Goal: Task Accomplishment & Management: Complete application form

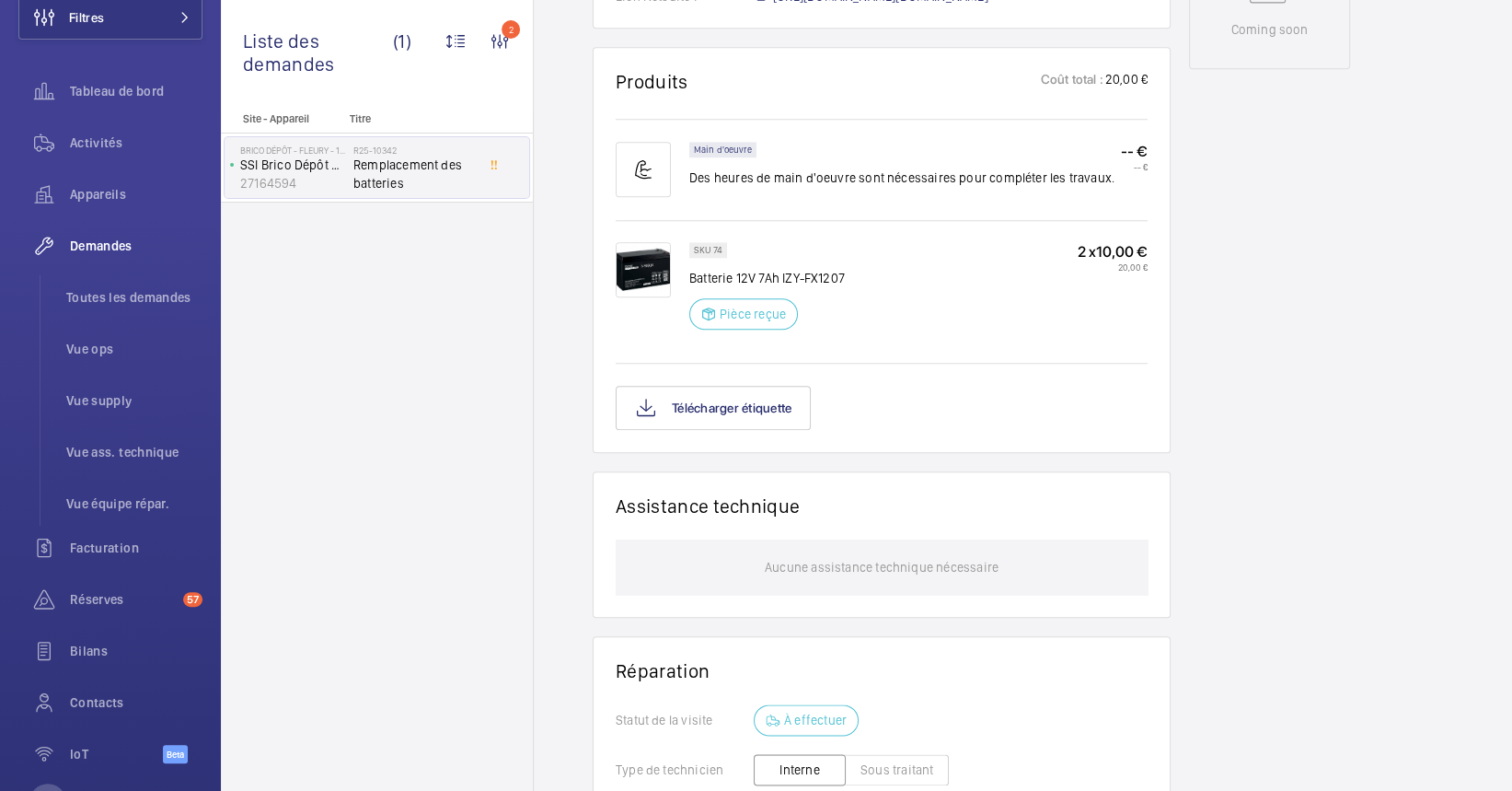
scroll to position [983, 0]
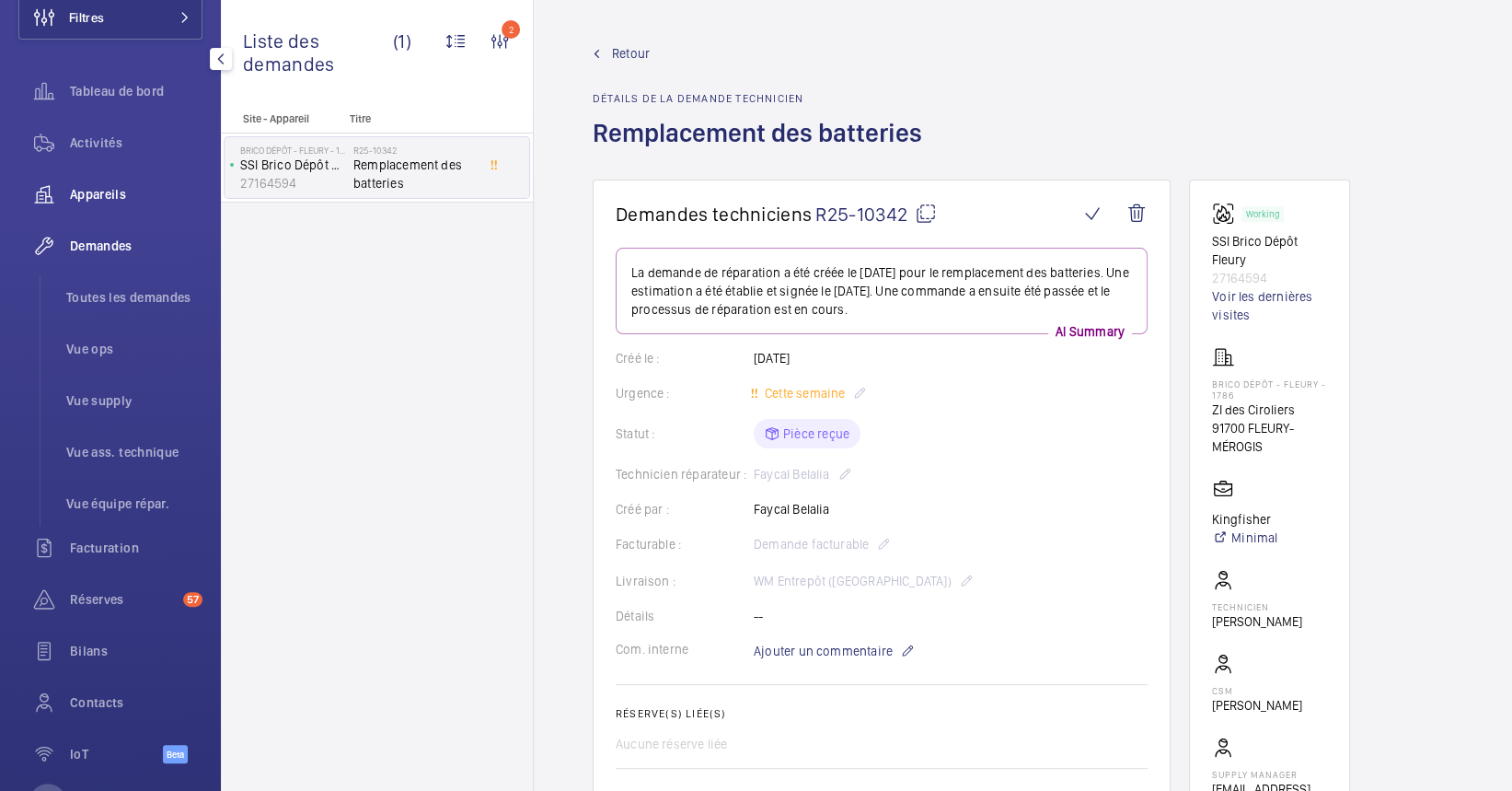
scroll to position [247, 0]
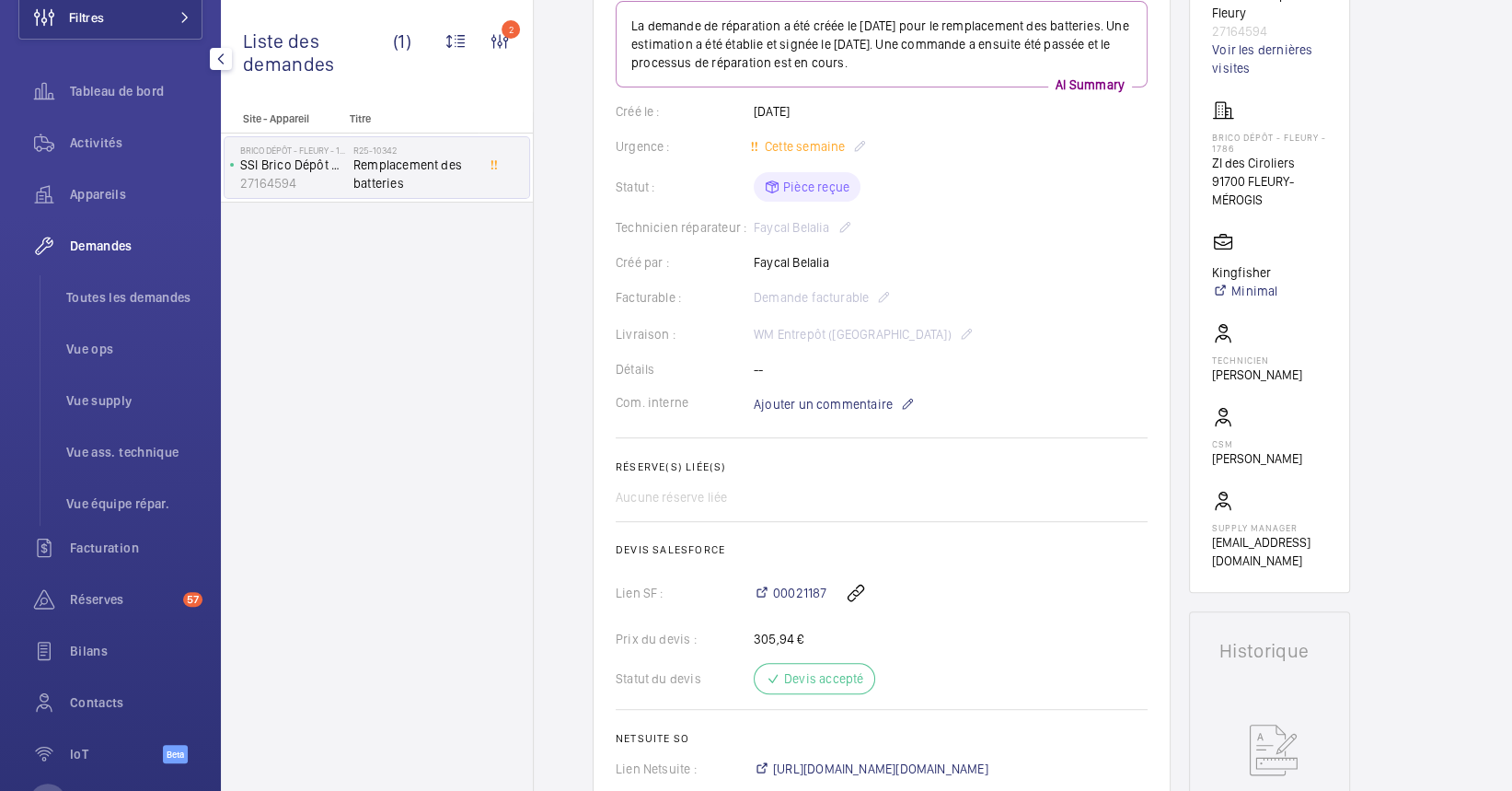
click at [109, 168] on div "Activités" at bounding box center [110, 146] width 184 height 51
click at [116, 196] on span "Appareils" at bounding box center [137, 193] width 133 height 18
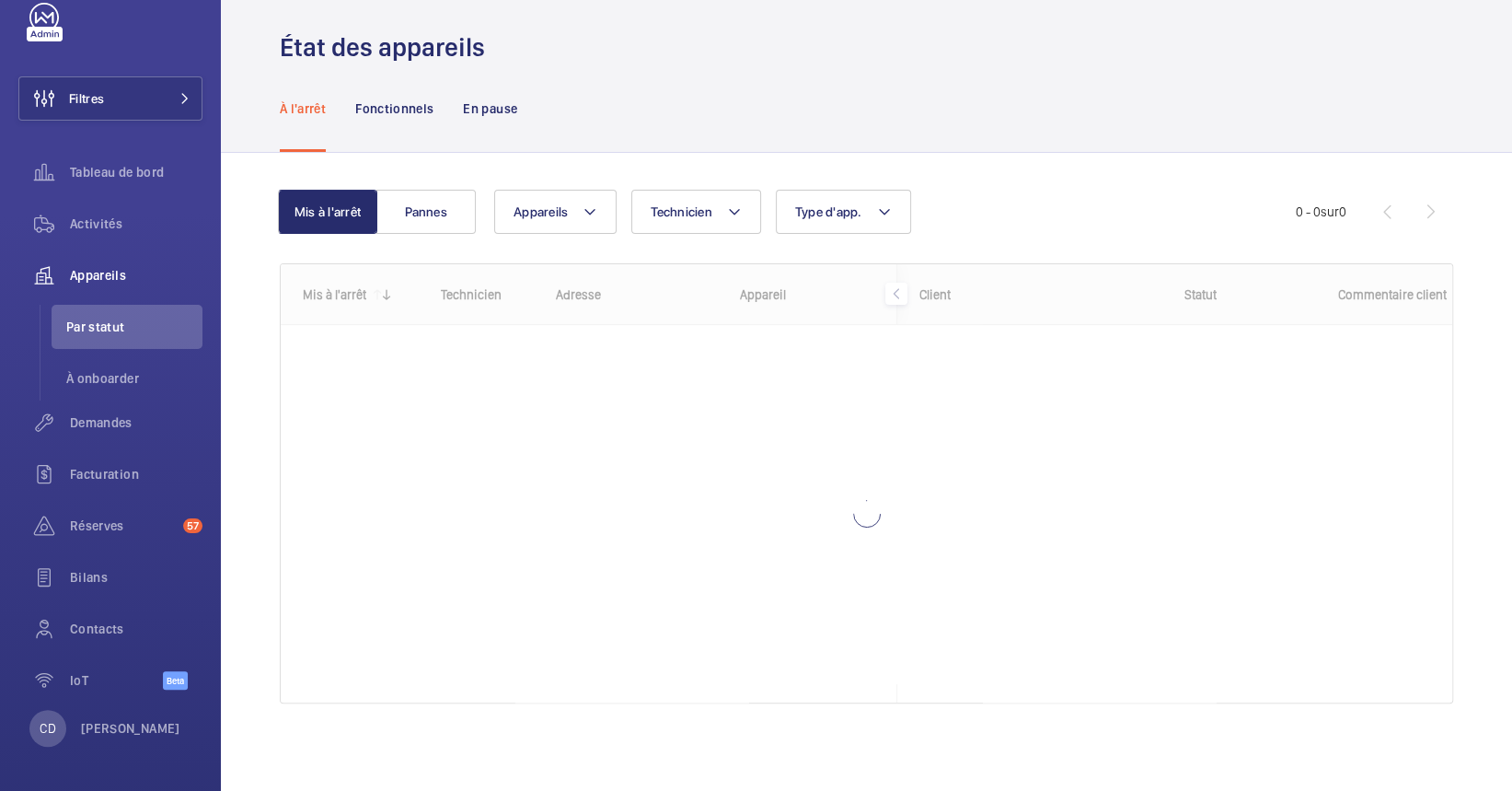
scroll to position [15, 0]
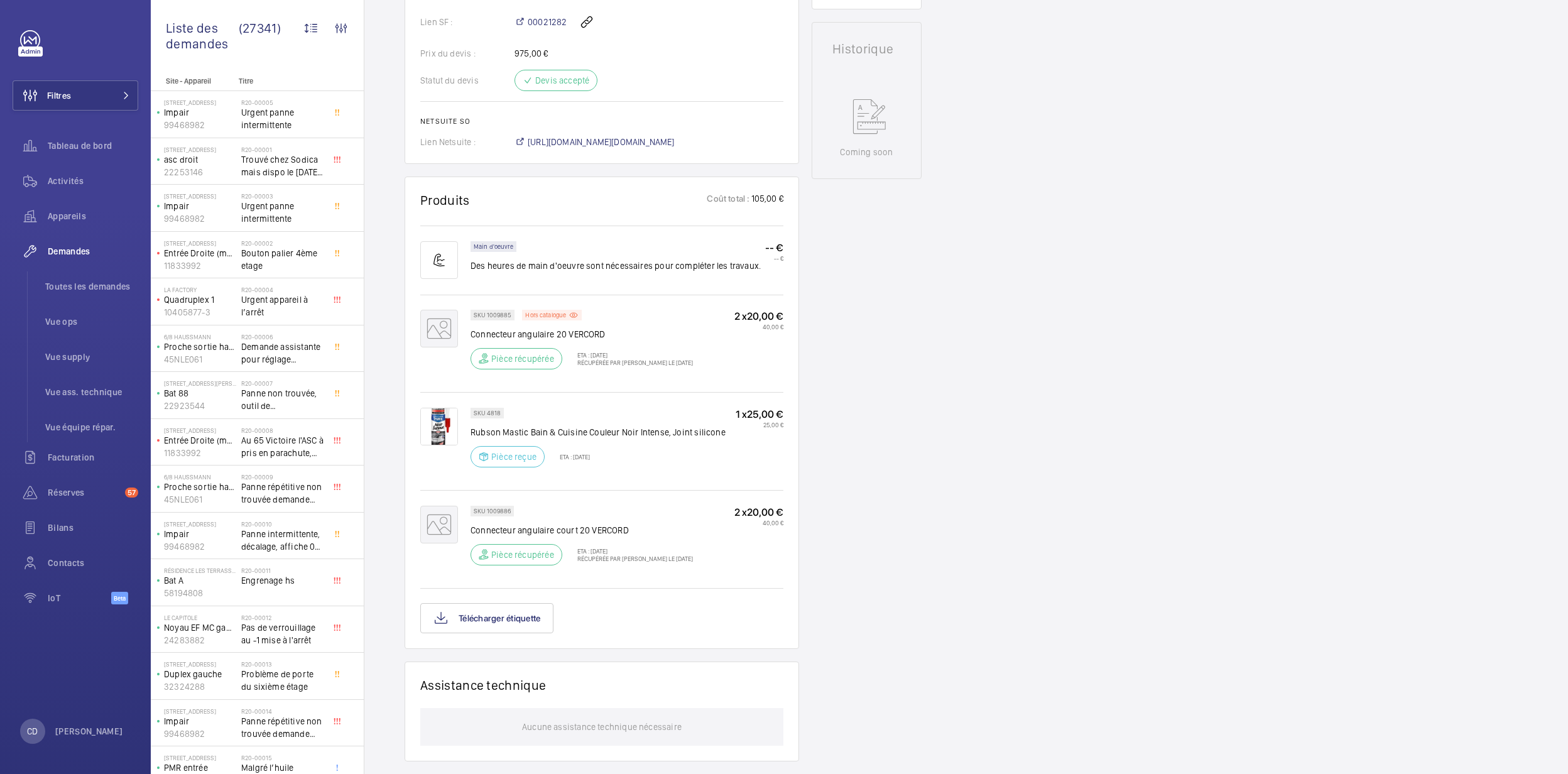
scroll to position [941, 0]
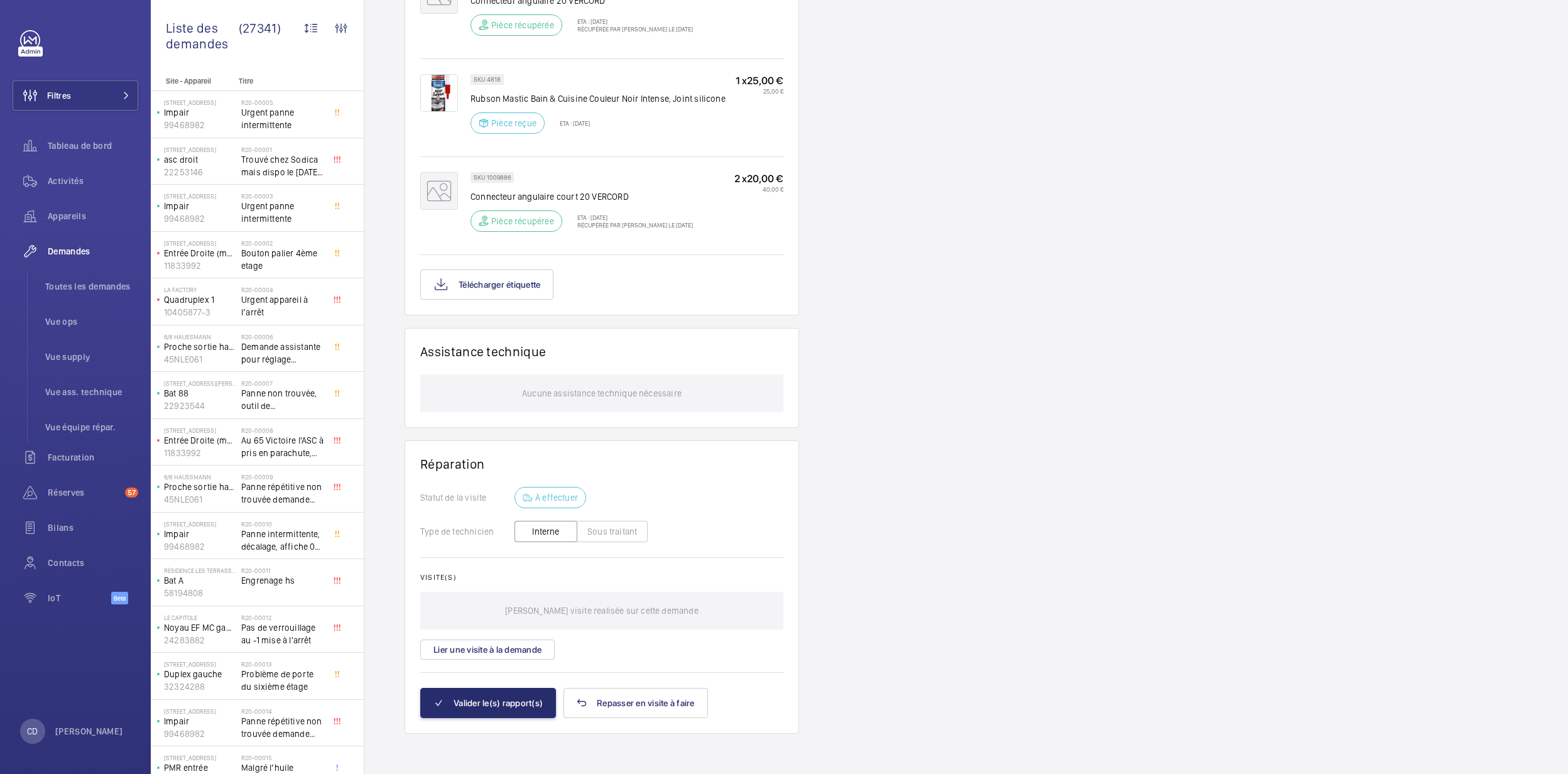
click at [493, 299] on wm-front-card "Produits Coût total : 105,00 € Main d'oeuvre Des heures de main d'oeuvre sont n…" at bounding box center [601, 79] width 394 height 472
click at [493, 292] on button "Télécharger étiquette" at bounding box center [487, 284] width 133 height 30
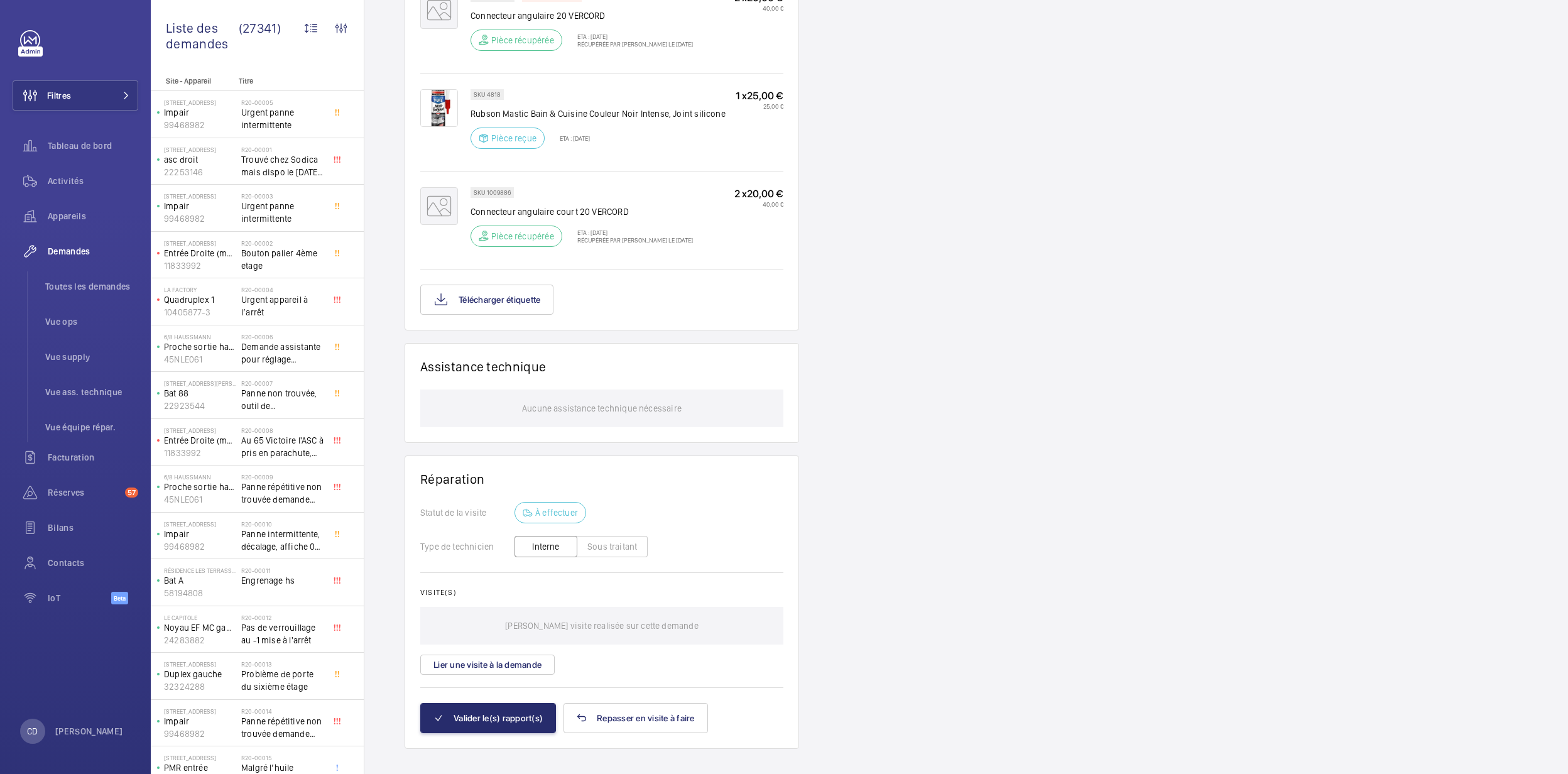
scroll to position [941, 0]
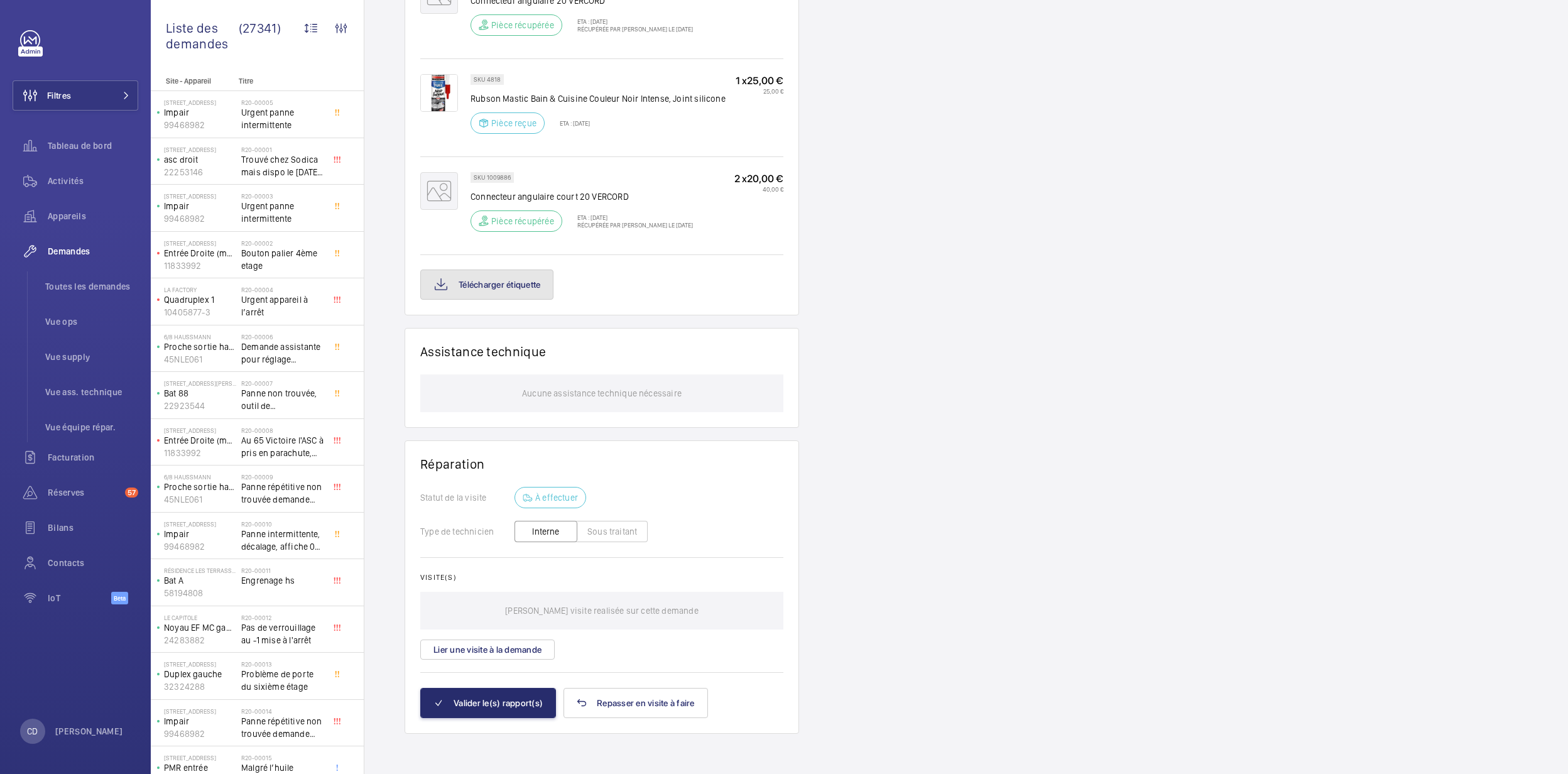
click at [528, 282] on button "Télécharger étiquette" at bounding box center [487, 284] width 133 height 30
click at [518, 285] on button "Télécharger étiquette" at bounding box center [487, 284] width 133 height 30
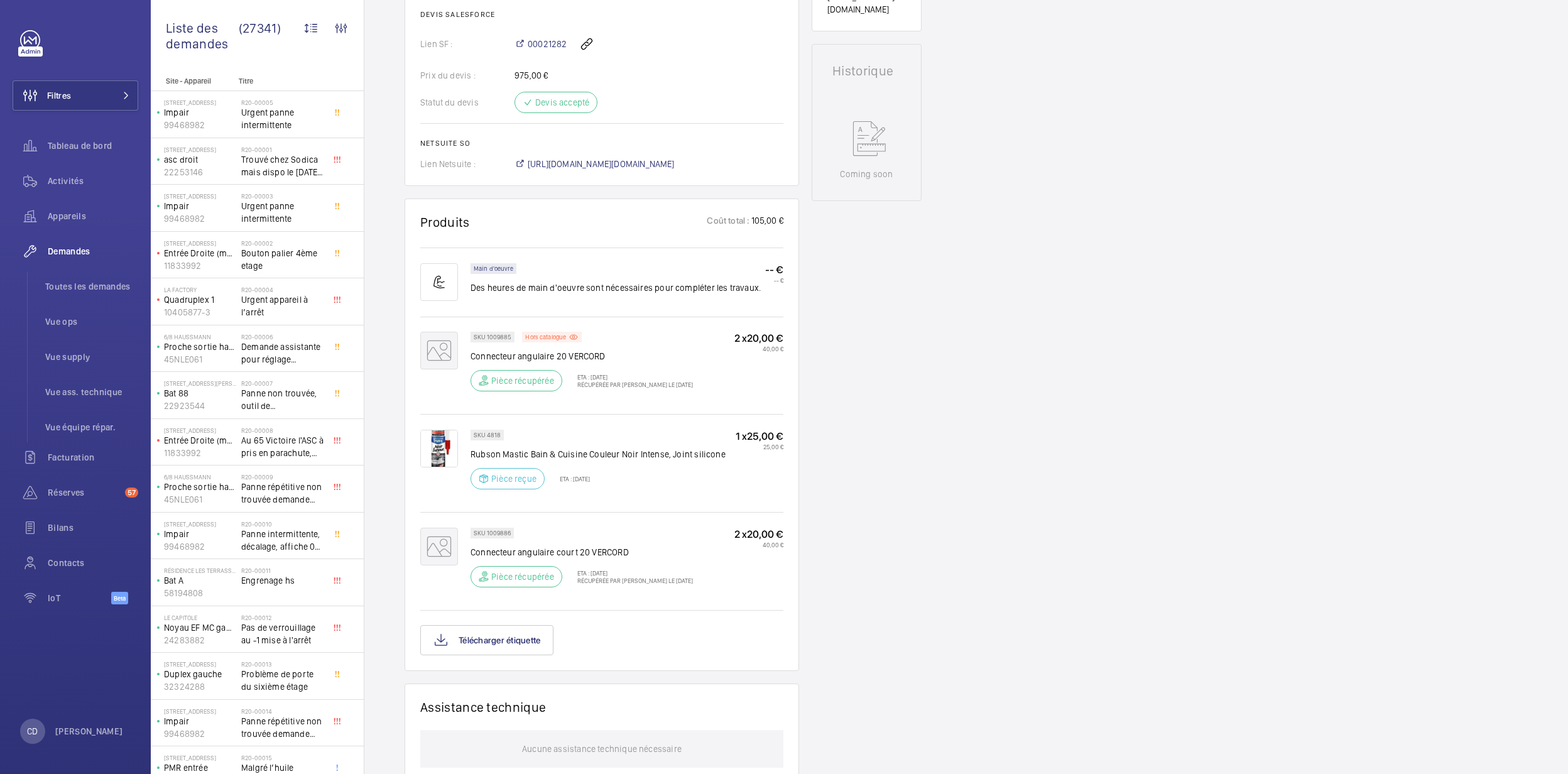
scroll to position [670, 0]
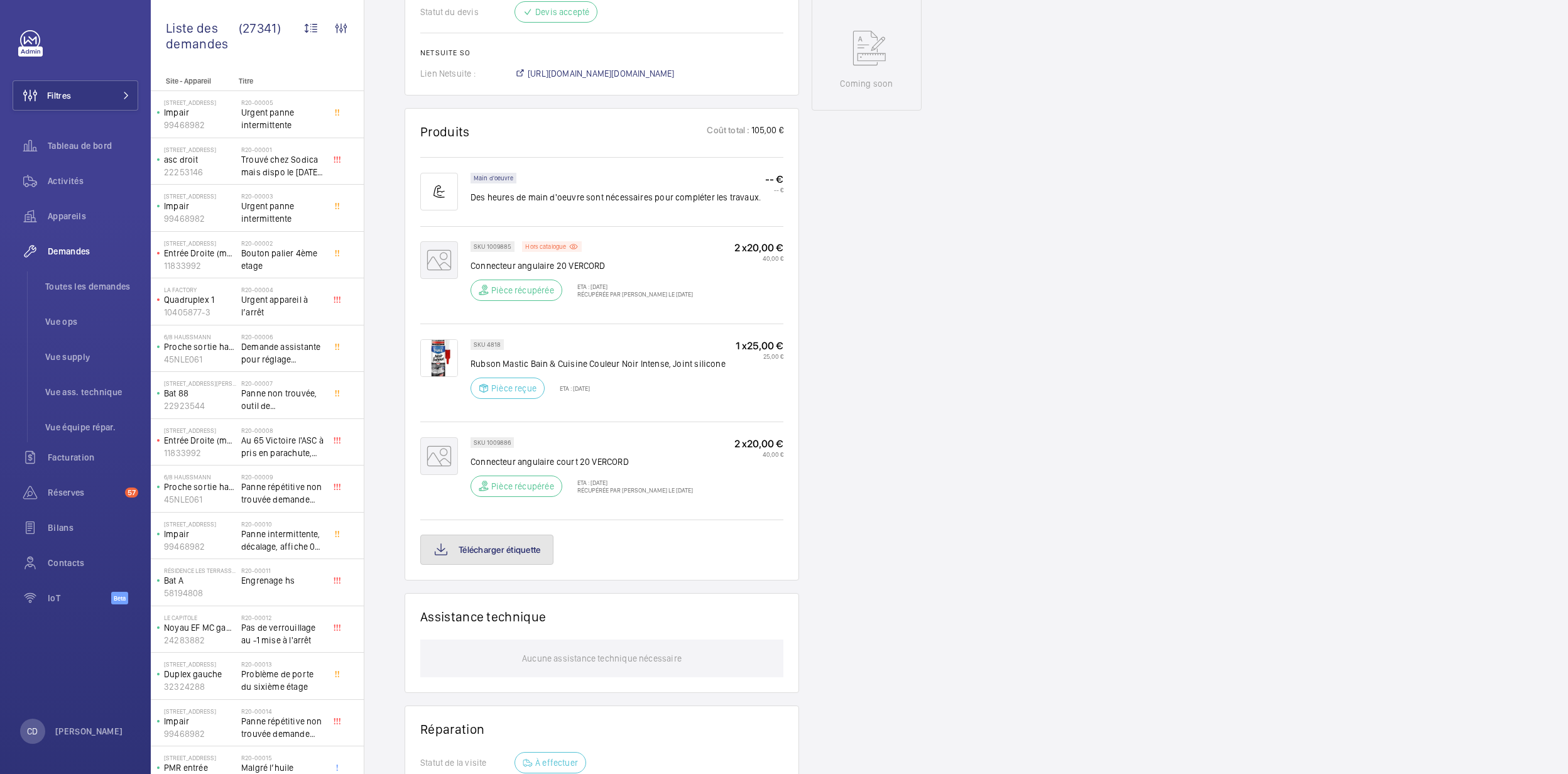
click at [466, 562] on button "Télécharger étiquette" at bounding box center [487, 549] width 133 height 30
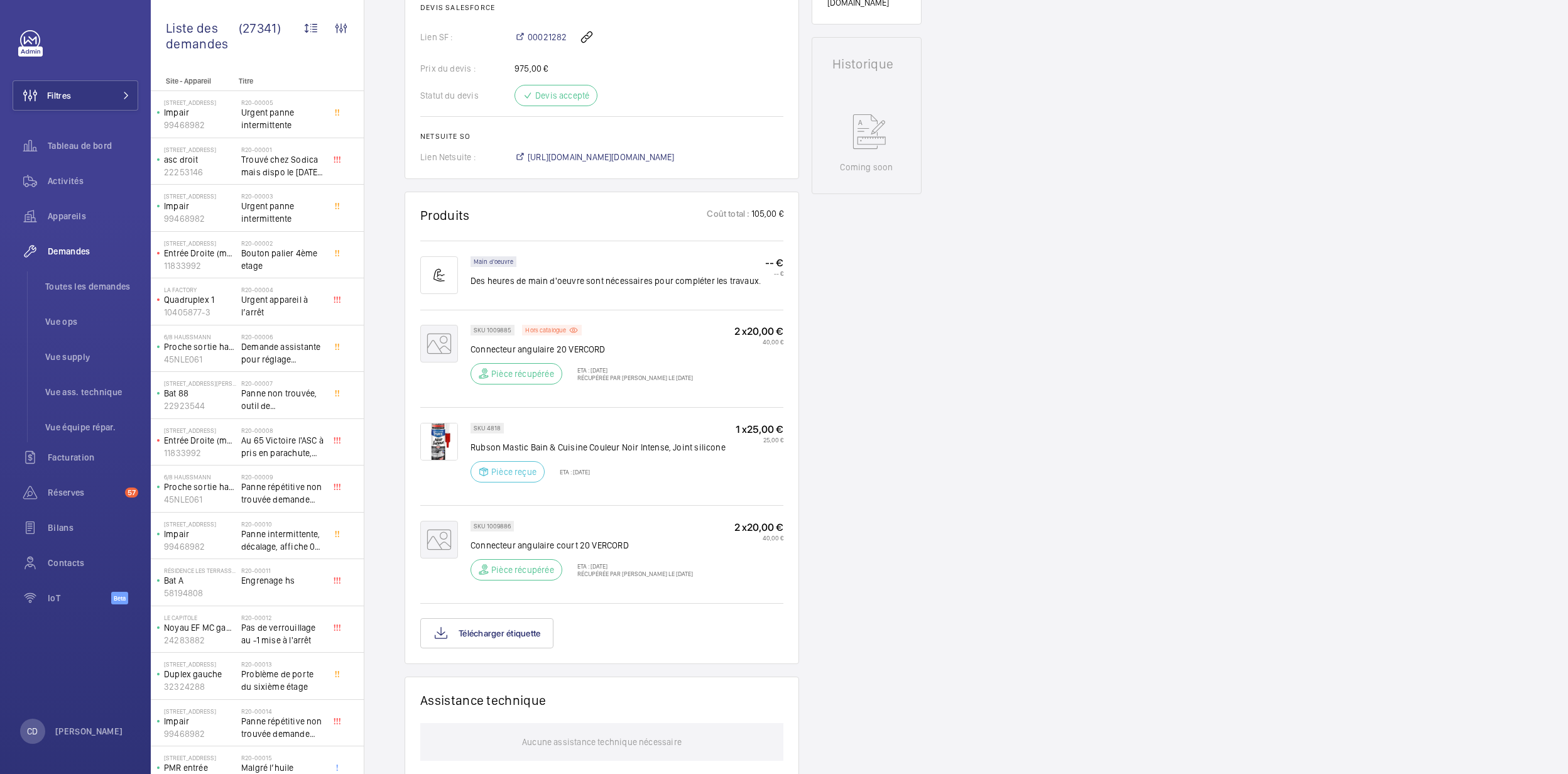
click at [568, 73] on div "Prix du devis : 975,00 €" at bounding box center [601, 68] width 363 height 12
click at [604, 154] on span "https://6461500.app.netsuite.com/app/accounting/transactions/salesord.nl?id=288…" at bounding box center [601, 157] width 147 height 12
click at [117, 271] on li "Toutes les demandes" at bounding box center [86, 286] width 103 height 30
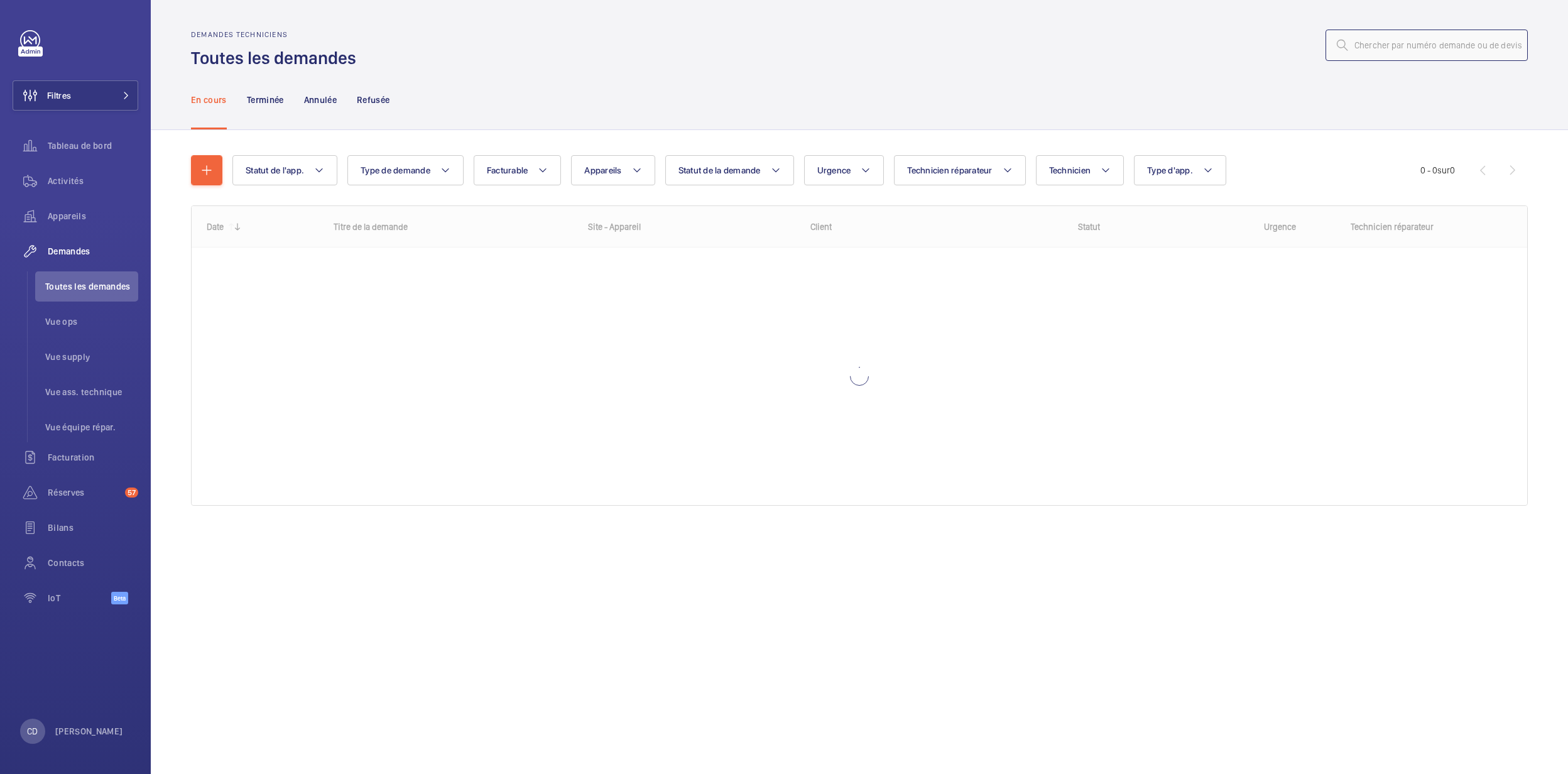
click at [1370, 41] on input "text" at bounding box center [1427, 45] width 202 height 32
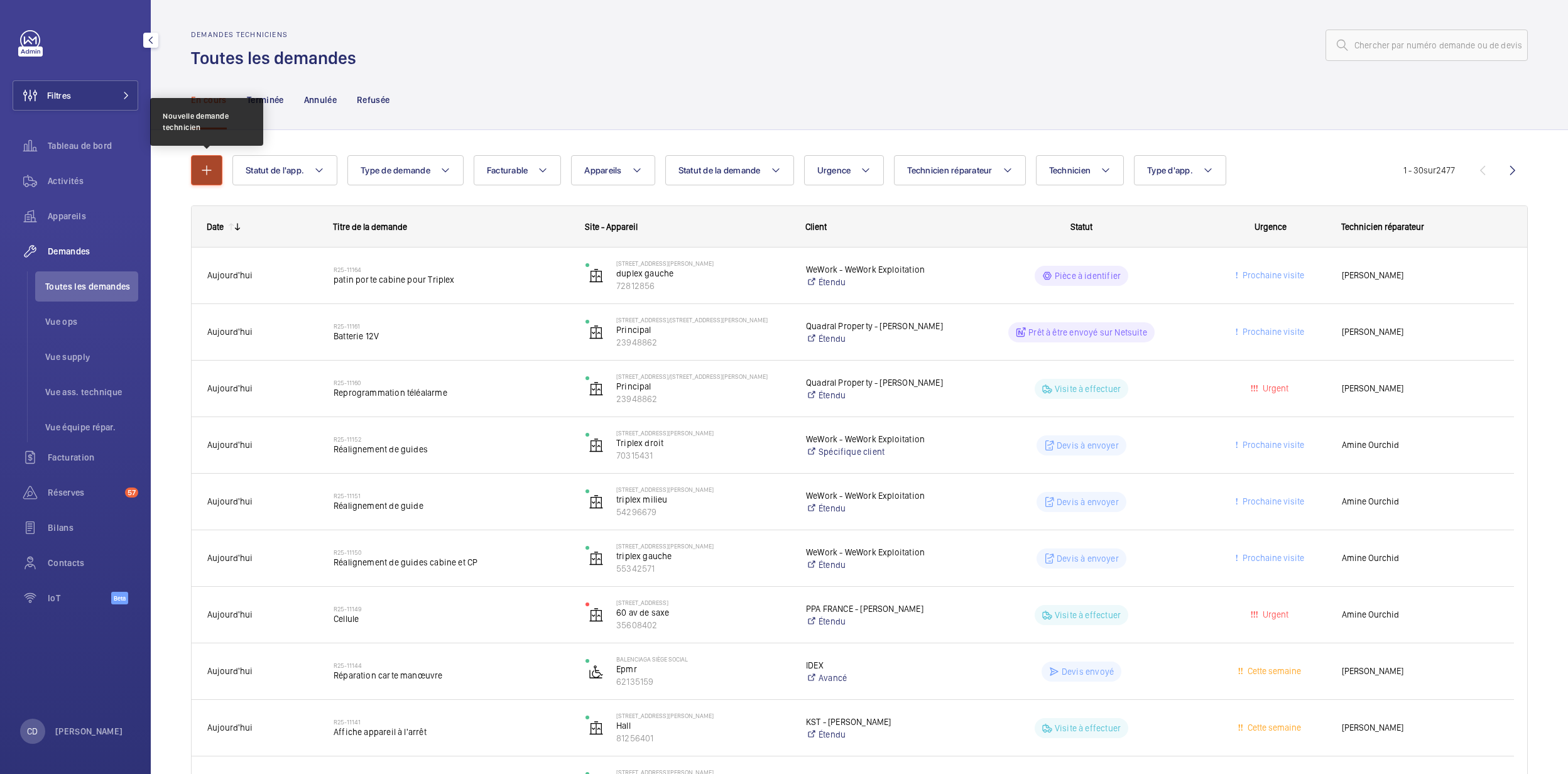
click at [210, 171] on mat-icon "button" at bounding box center [207, 170] width 15 height 15
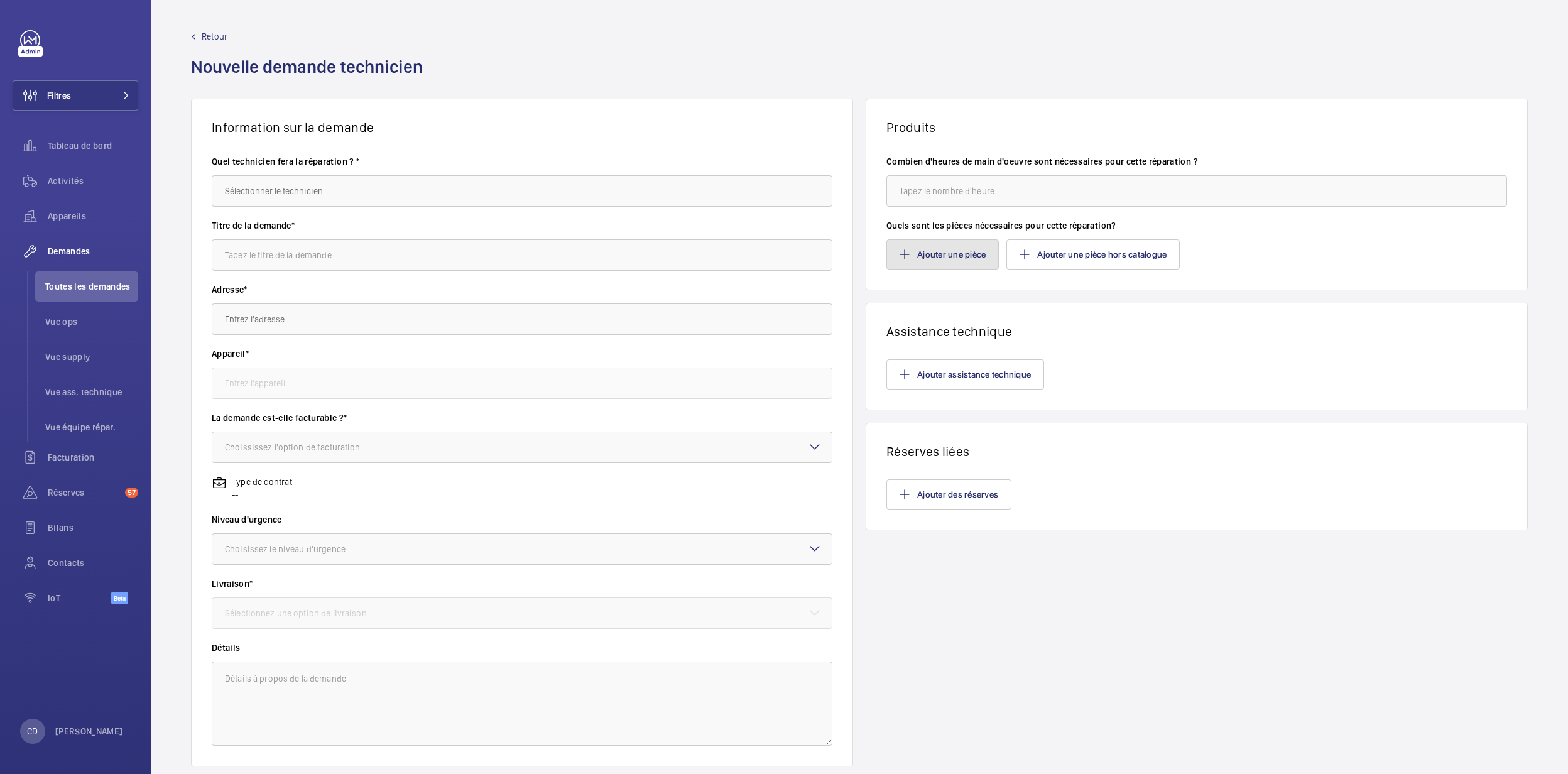
click at [963, 263] on button "Ajouter une pièce" at bounding box center [943, 254] width 113 height 30
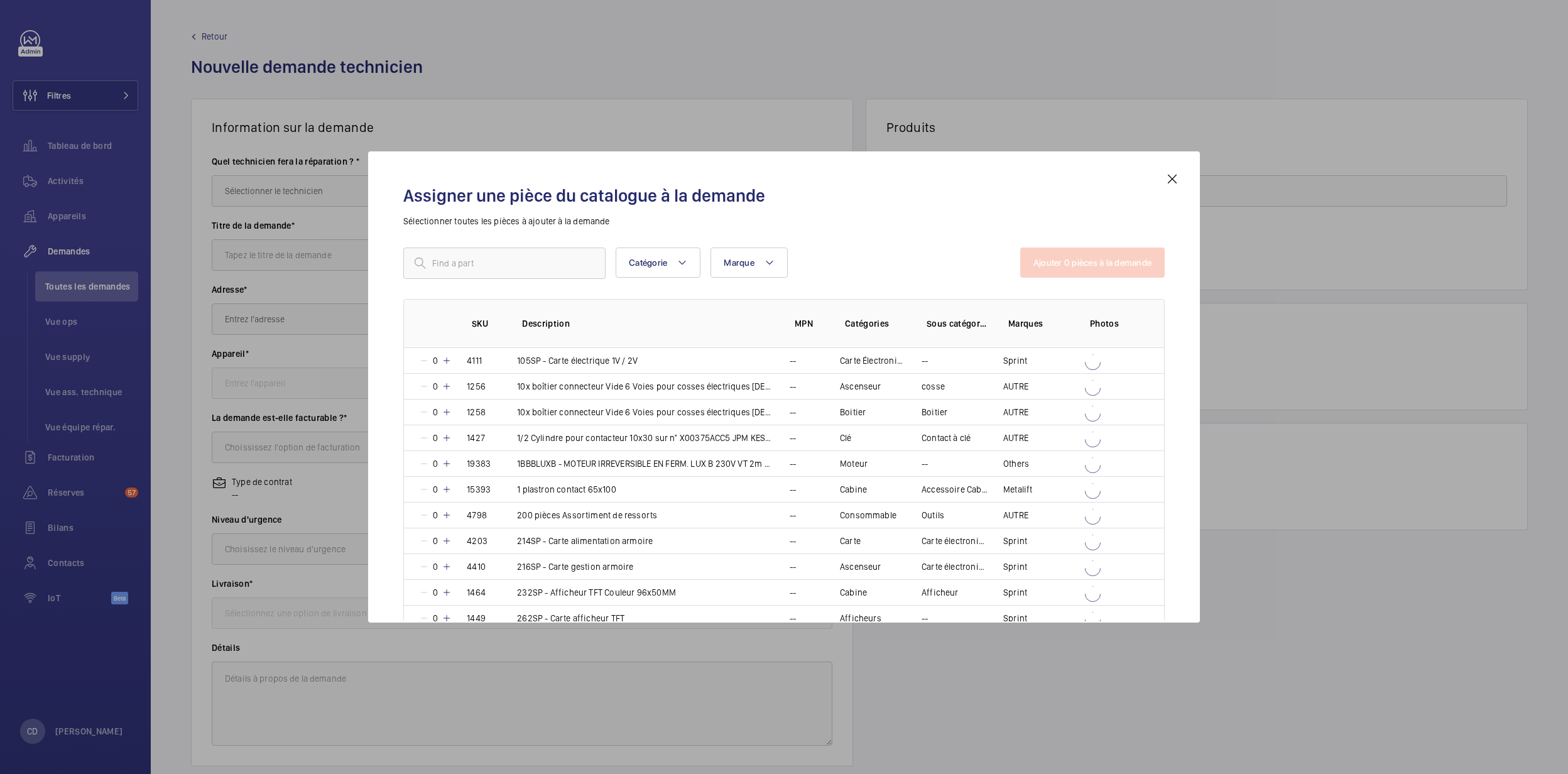
click at [550, 246] on div "Assigner une pièce du catalogue à la demande Sélectionner toutes les pièces à a…" at bounding box center [784, 397] width 792 height 451
click at [548, 252] on input "text" at bounding box center [504, 263] width 202 height 32
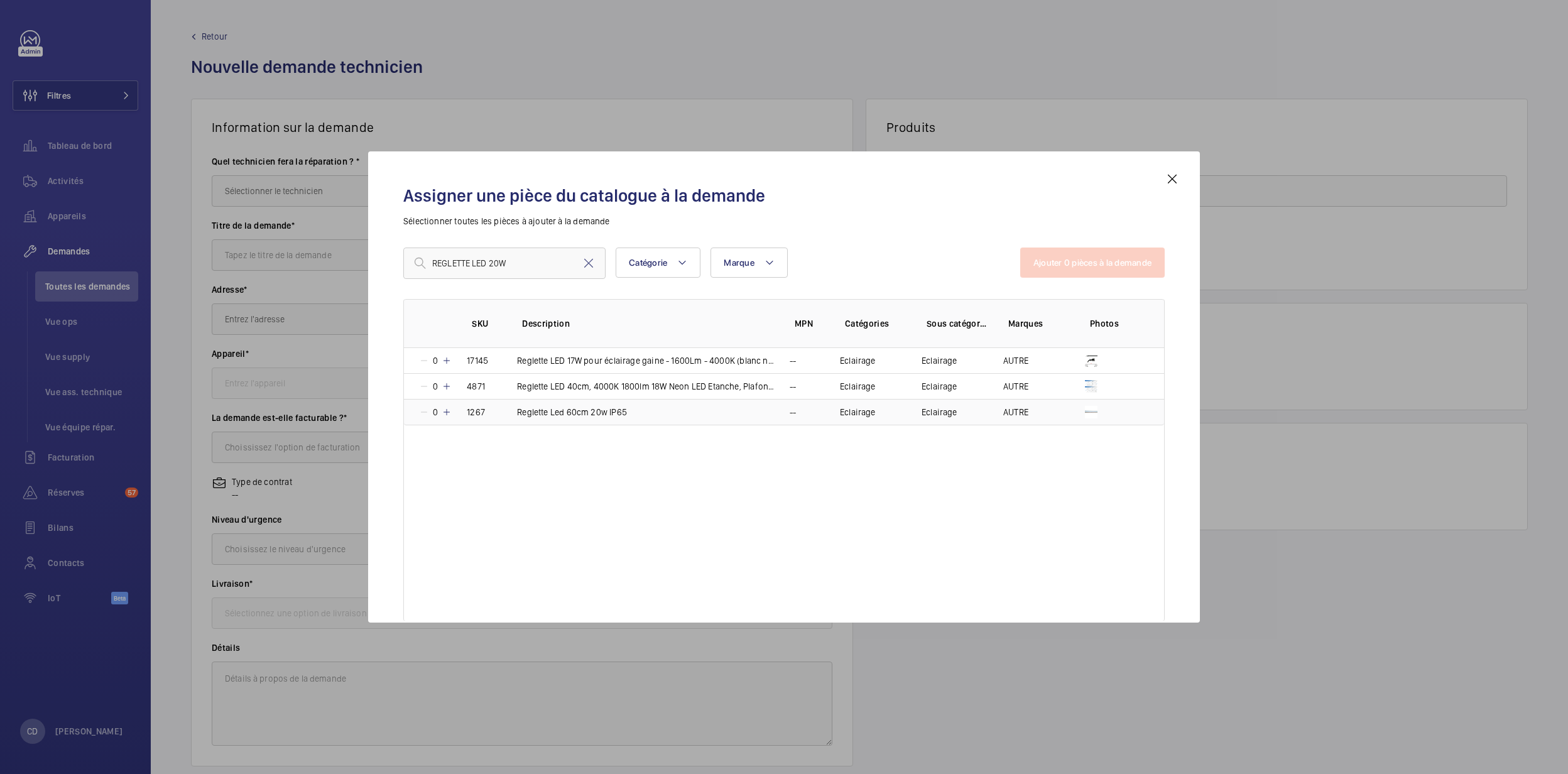
click at [592, 415] on p "Reglette Led 60cm 20w IP65" at bounding box center [572, 412] width 110 height 12
drag, startPoint x: 530, startPoint y: 261, endPoint x: 489, endPoint y: 265, distance: 41.2
click at [489, 265] on input "REGLETTE LED 20W" at bounding box center [504, 263] width 202 height 32
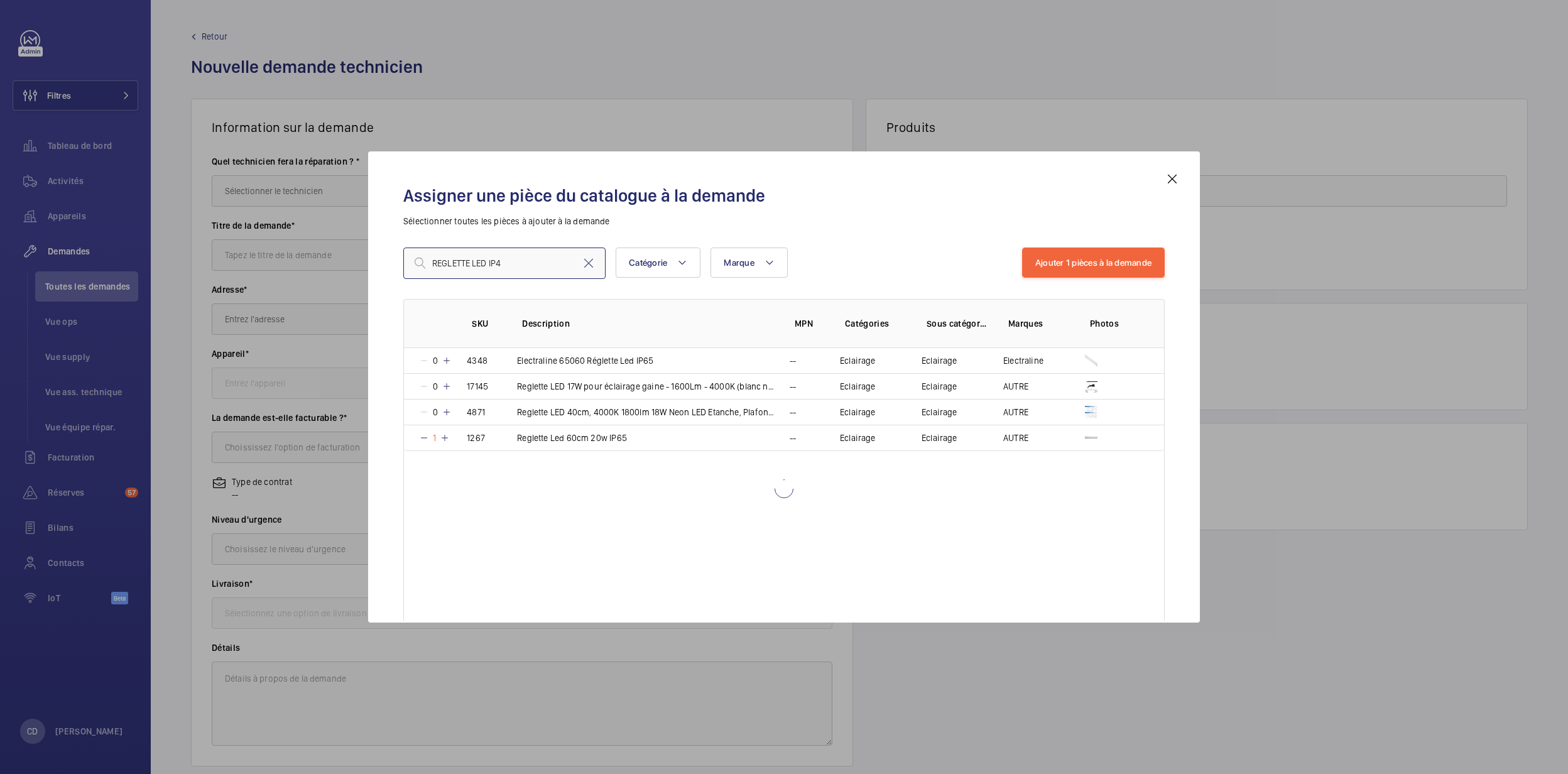
type input "REGLETTE LED IP40"
drag, startPoint x: 532, startPoint y: 267, endPoint x: 393, endPoint y: 263, distance: 139.1
click at [393, 263] on div "Assigner une pièce du catalogue à la demande Sélectionner toutes les pièces à a…" at bounding box center [784, 397] width 792 height 451
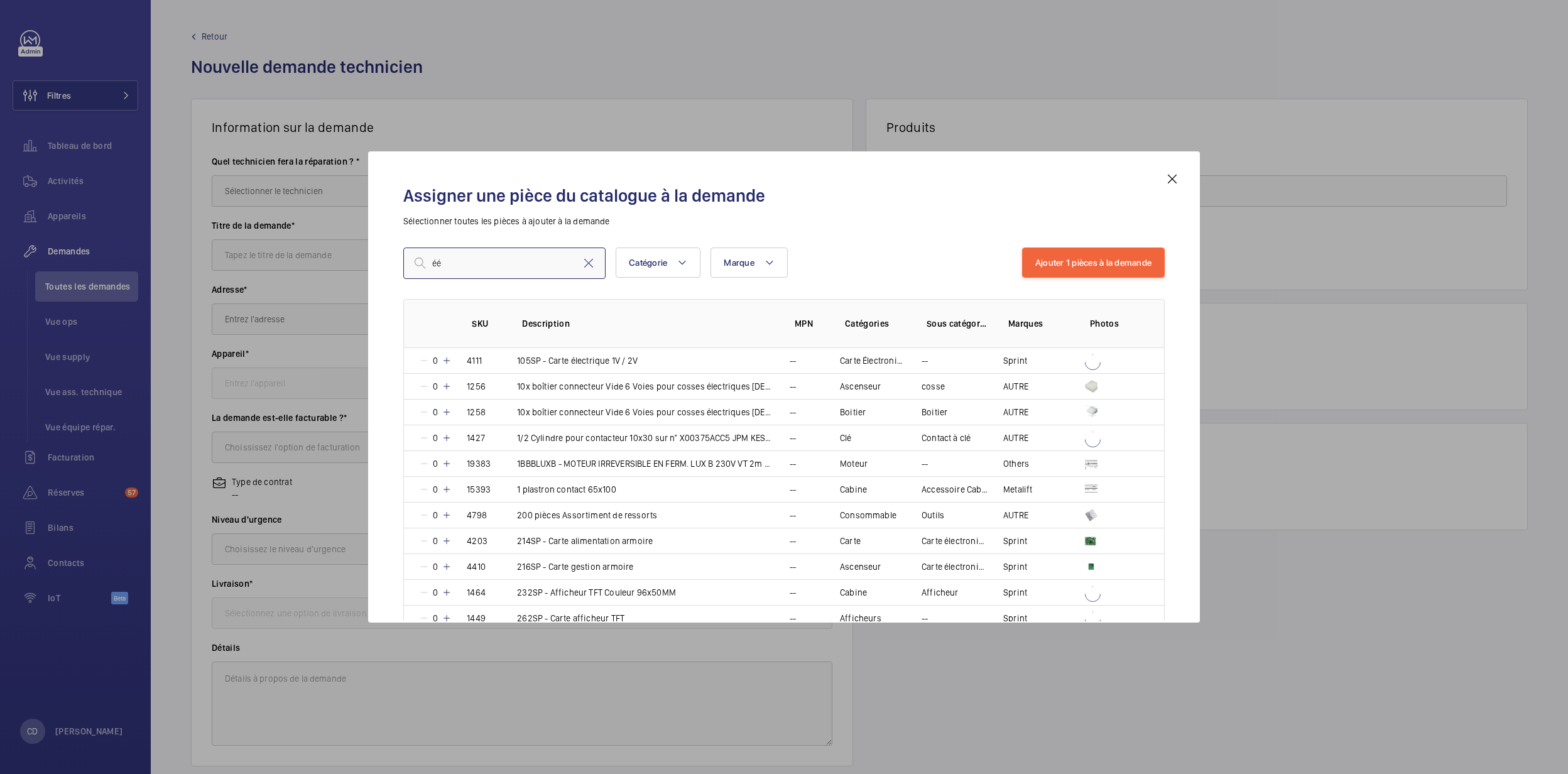
type input "é"
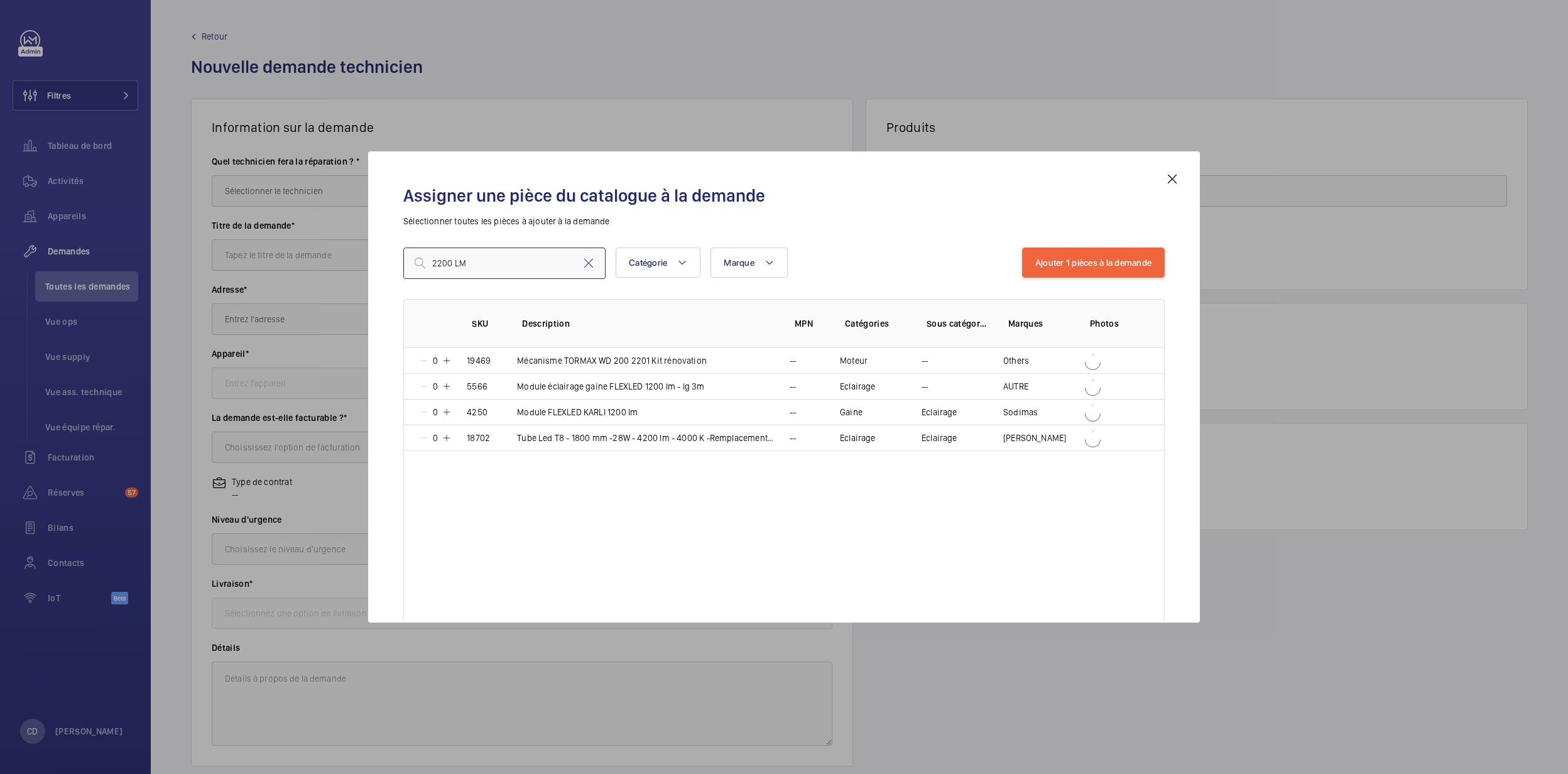
drag, startPoint x: 559, startPoint y: 272, endPoint x: 363, endPoint y: 254, distance: 196.8
click at [363, 254] on div "Assigner une pièce du catalogue à la demande Sélectionner toutes les pièces à a…" at bounding box center [784, 387] width 1568 height 774
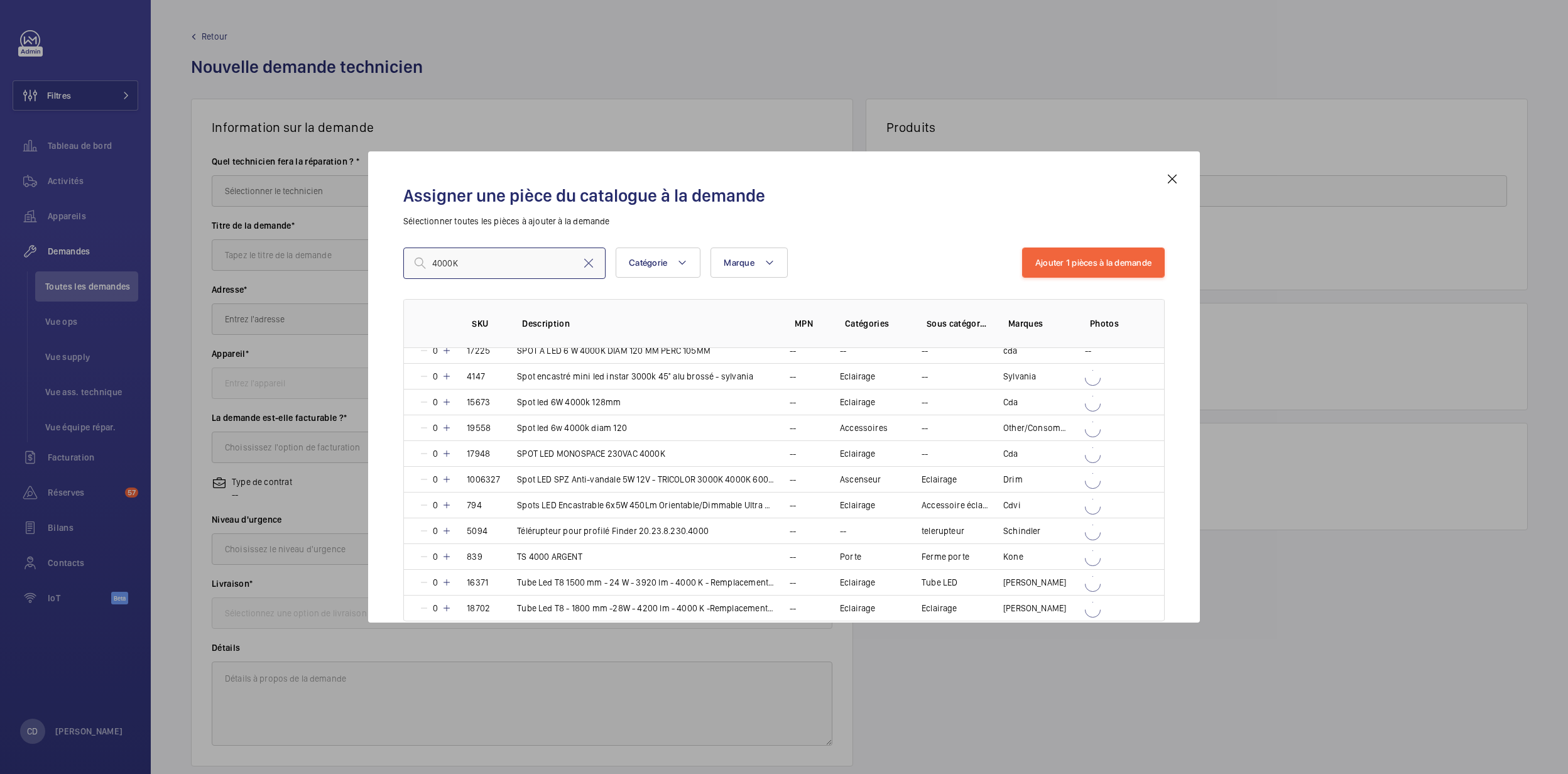
scroll to position [558, 0]
drag, startPoint x: 493, startPoint y: 267, endPoint x: 363, endPoint y: 256, distance: 130.5
click at [363, 256] on div "Assigner une pièce du catalogue à la demande Sélectionner toutes les pièces à a…" at bounding box center [784, 387] width 1568 height 774
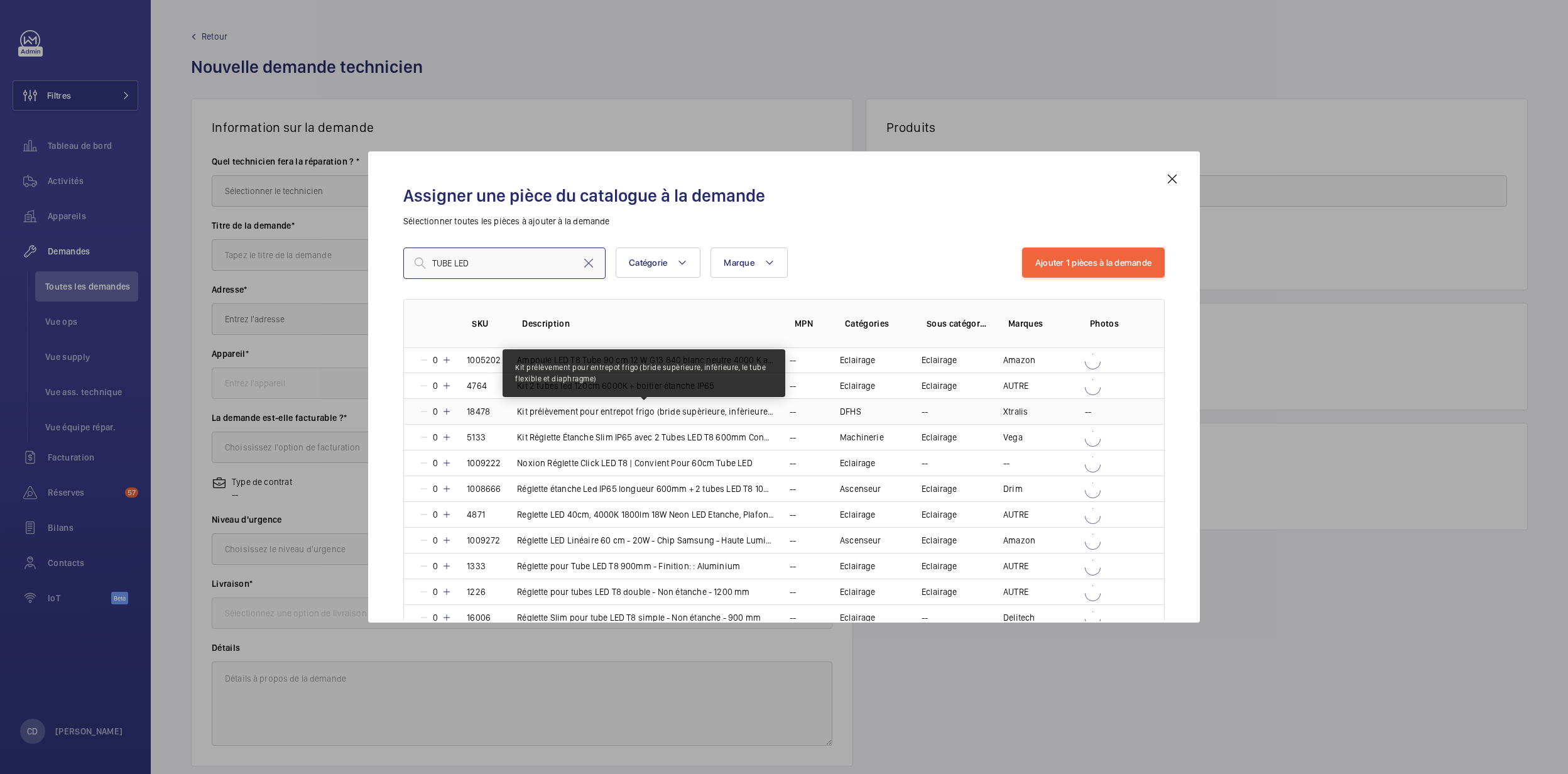
scroll to position [0, 0]
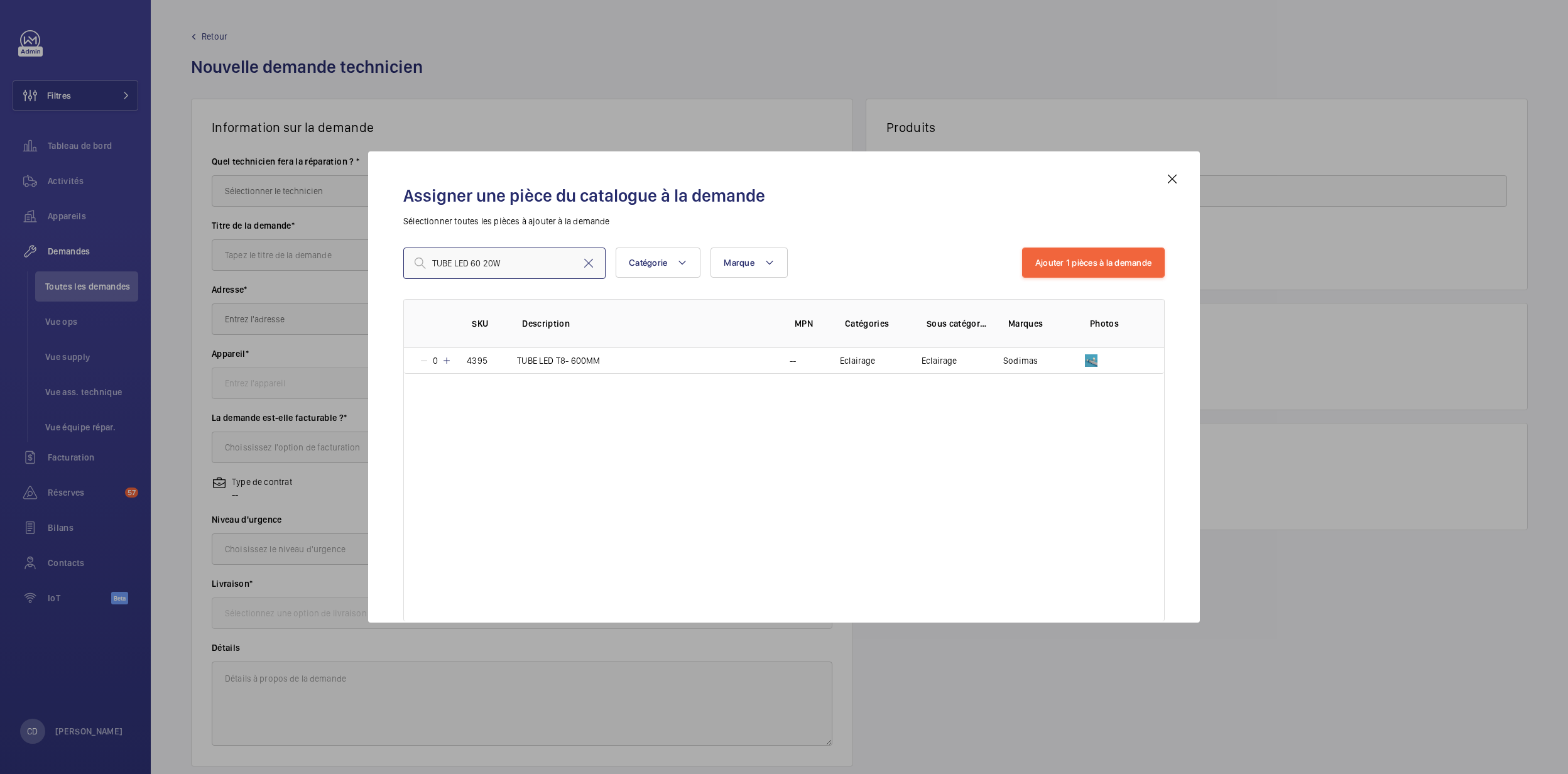
click at [478, 258] on input "TUBE LED 60 20W" at bounding box center [504, 263] width 202 height 32
click at [475, 258] on input "TUBE LED 60 20W" at bounding box center [504, 263] width 202 height 32
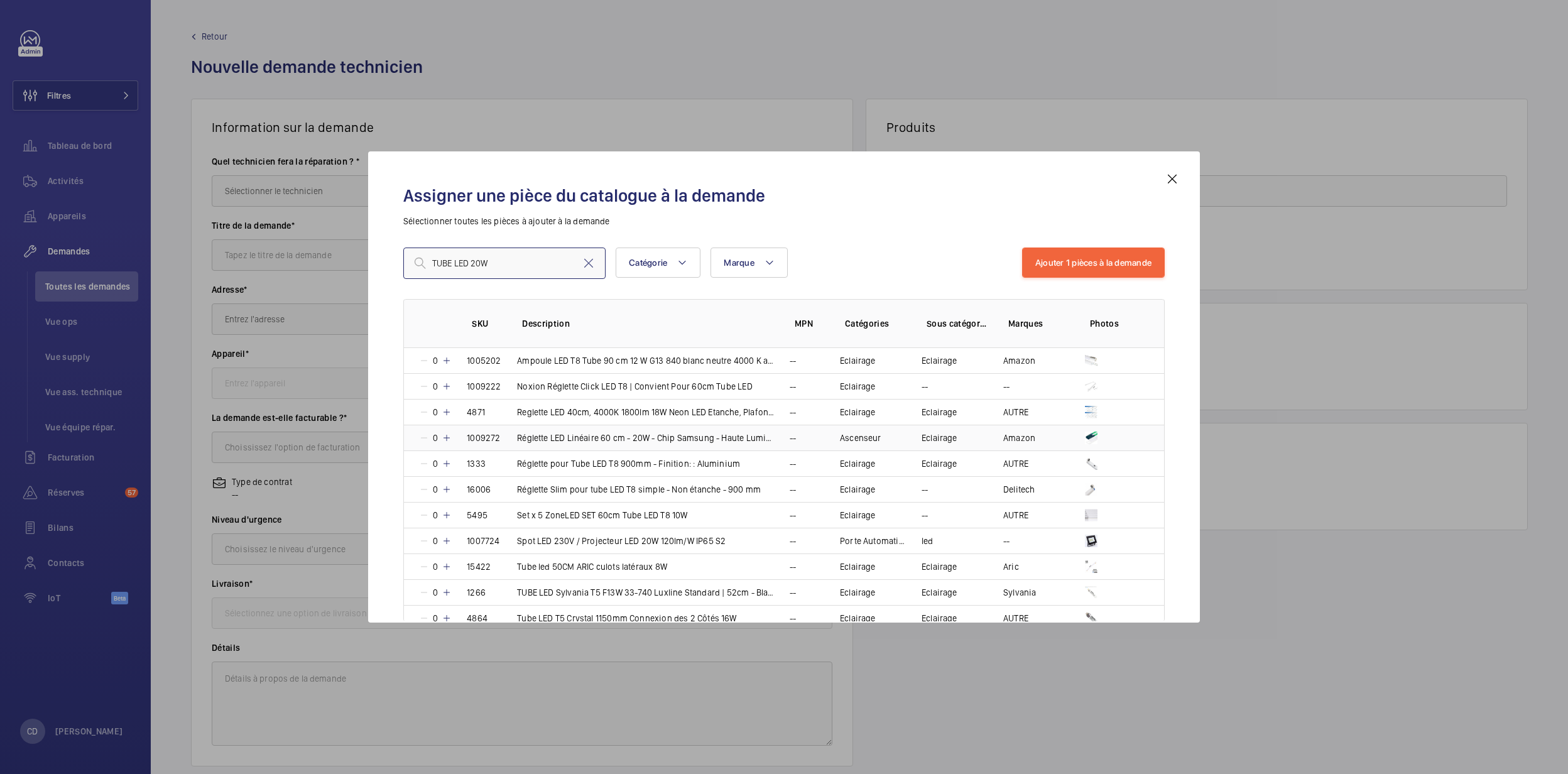
type input "TUBE LED 20W"
drag, startPoint x: 491, startPoint y: 437, endPoint x: 431, endPoint y: 415, distance: 63.9
click at [0, 0] on tbody "0 1005202 Ampoule LED T8 Tube 90 cm 12 W G13 840 blanc neutre 4000 K avec démar…" at bounding box center [0, 0] width 0 height 0
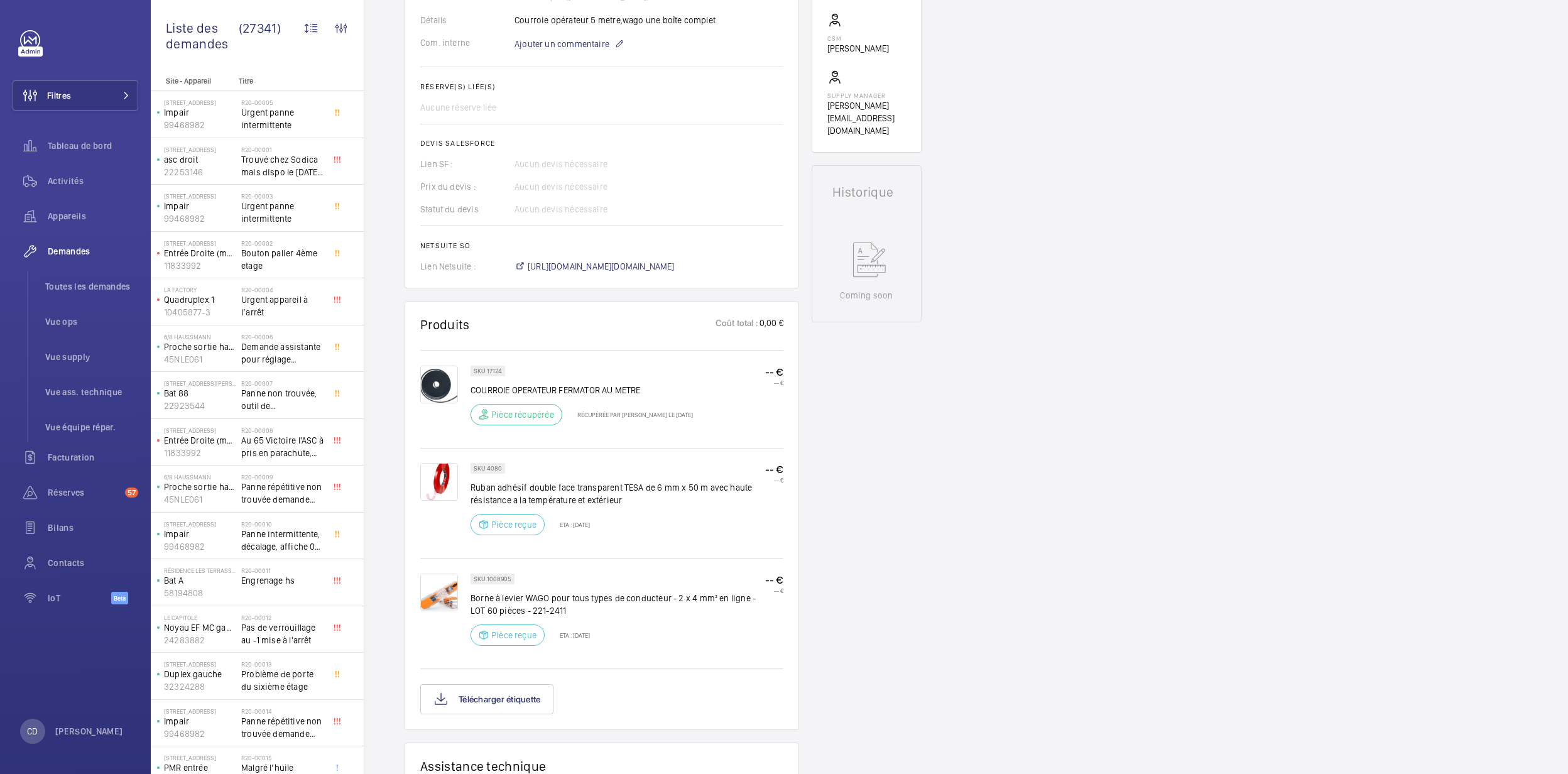
scroll to position [418, 0]
